Goal: Find specific page/section: Find specific page/section

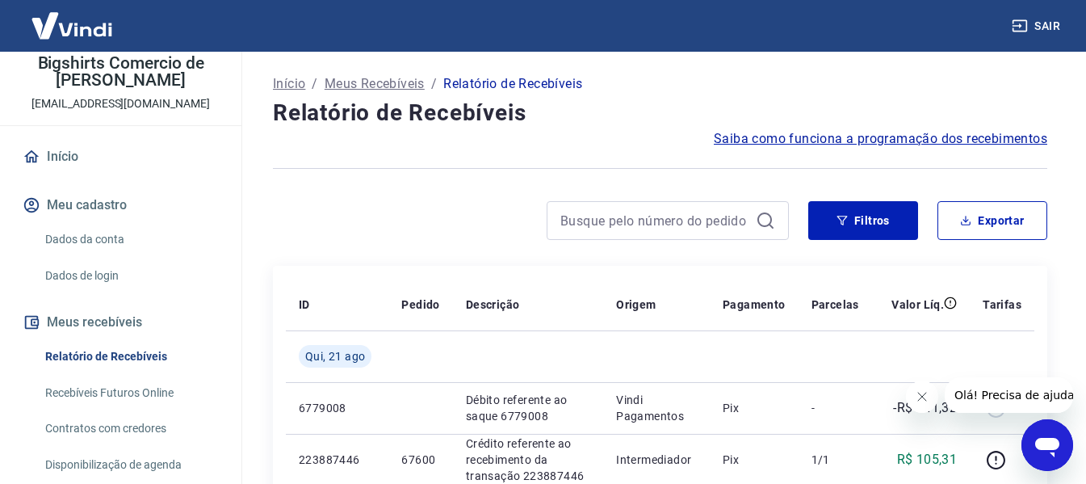
click at [97, 24] on img at bounding box center [71, 25] width 105 height 49
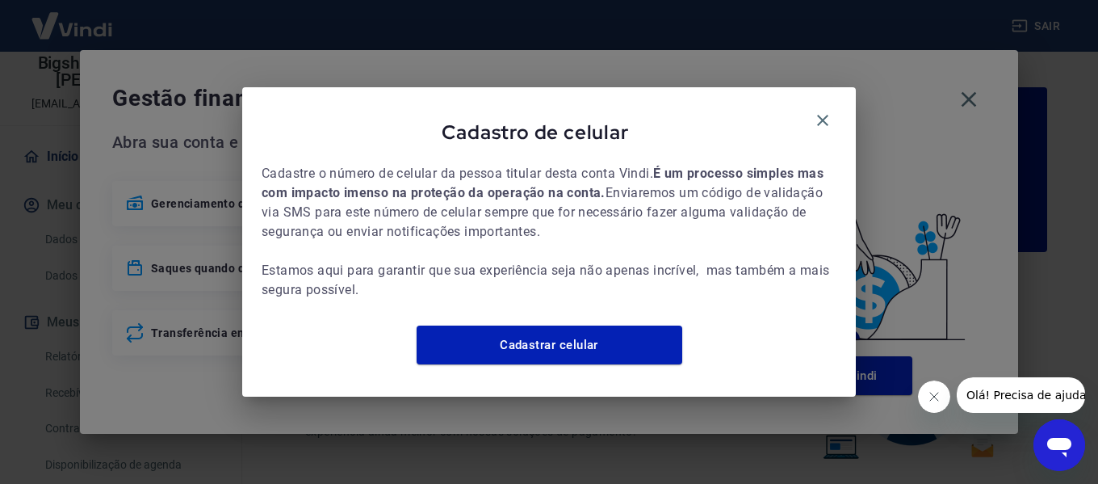
drag, startPoint x: 825, startPoint y: 111, endPoint x: 853, endPoint y: 112, distance: 28.3
click at [824, 111] on icon "button" at bounding box center [822, 120] width 19 height 19
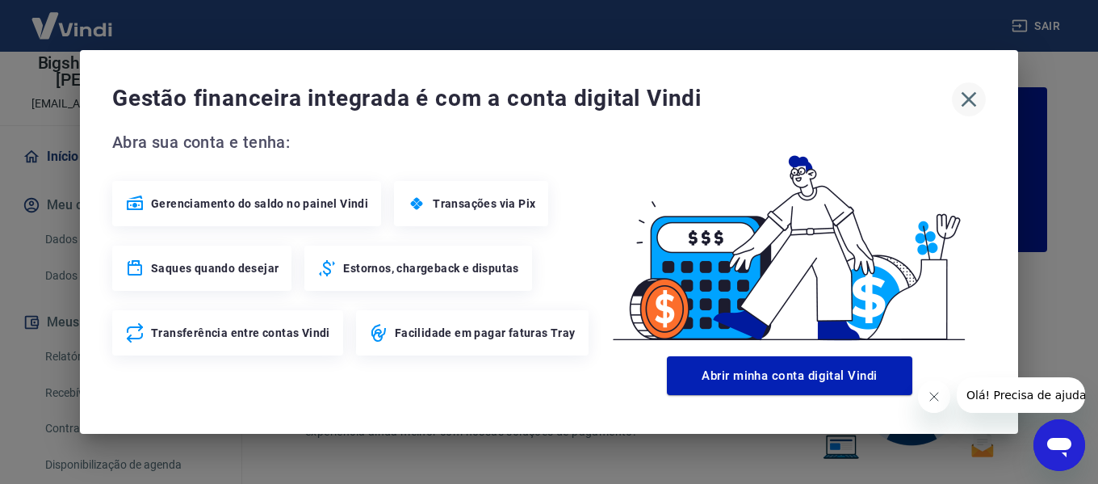
click at [962, 96] on icon "button" at bounding box center [969, 99] width 26 height 26
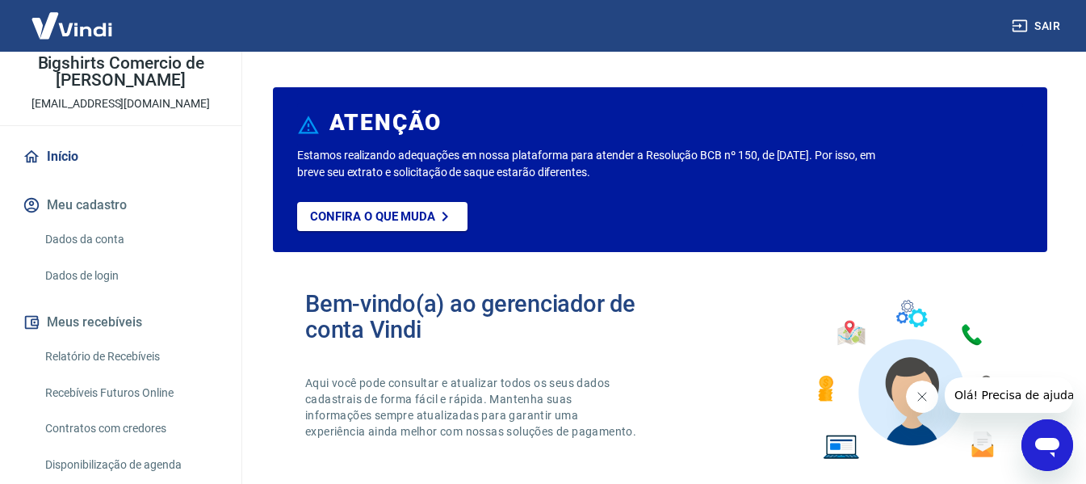
drag, startPoint x: 82, startPoint y: 355, endPoint x: 237, endPoint y: 333, distance: 157.5
click at [82, 355] on link "Relatório de Recebíveis" at bounding box center [130, 356] width 183 height 33
